Goal: Check status: Check status

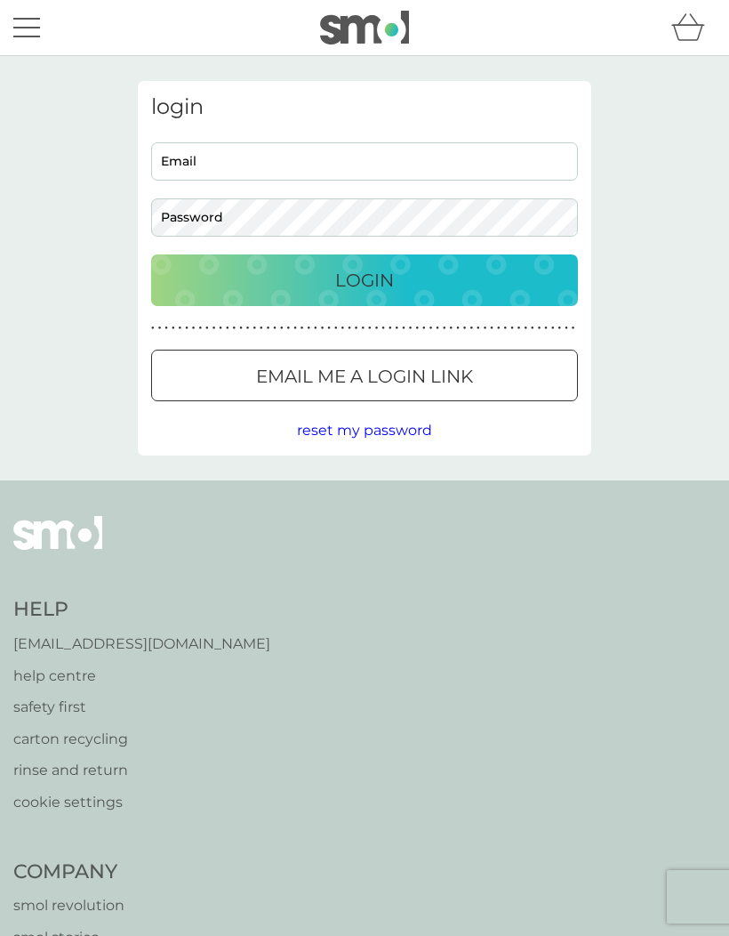
click at [305, 165] on input "Email" at bounding box center [364, 161] width 427 height 38
type input "bhnicol@gmail.com"
click at [430, 270] on div "Login" at bounding box center [364, 280] width 391 height 28
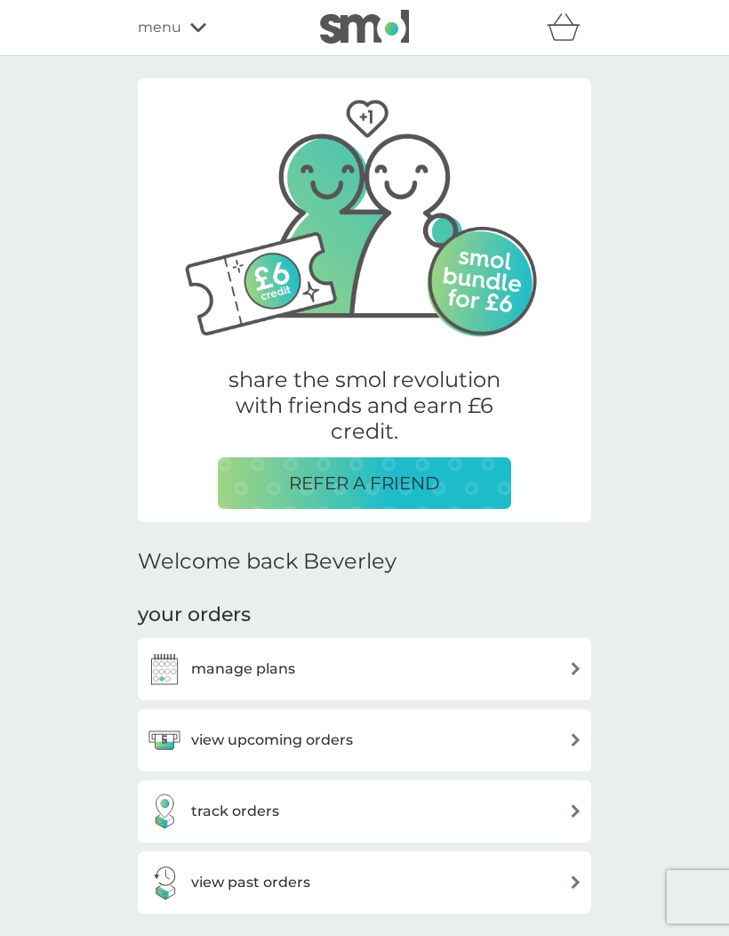
click at [414, 812] on div "track orders" at bounding box center [365, 811] width 436 height 36
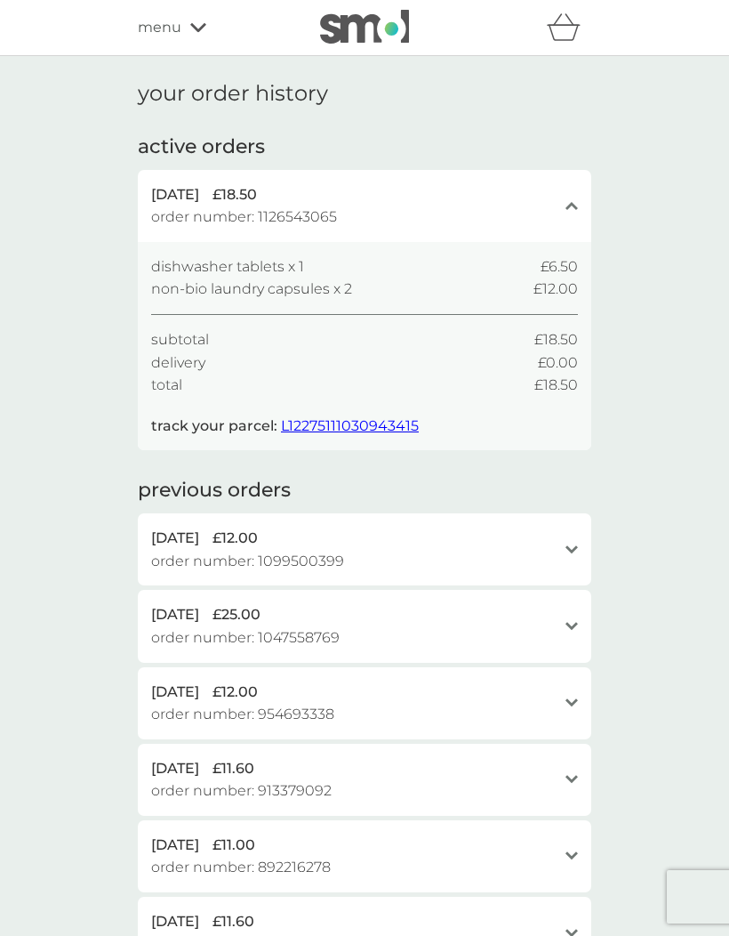
click at [353, 421] on span "L12275111030943415" at bounding box center [350, 425] width 138 height 17
